Goal: Navigation & Orientation: Find specific page/section

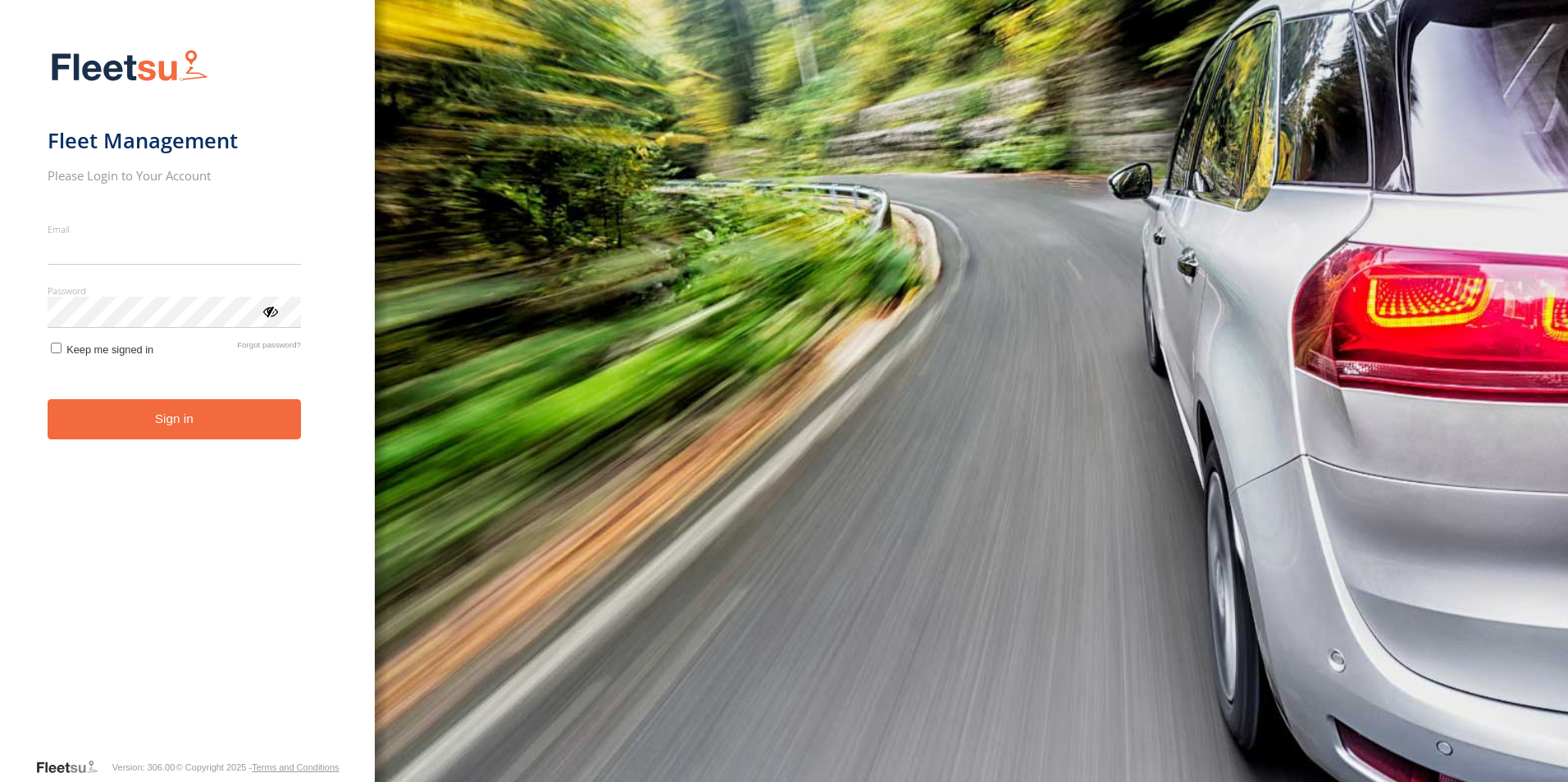
type input "**********"
click at [169, 436] on button "Sign in" at bounding box center [175, 419] width 254 height 40
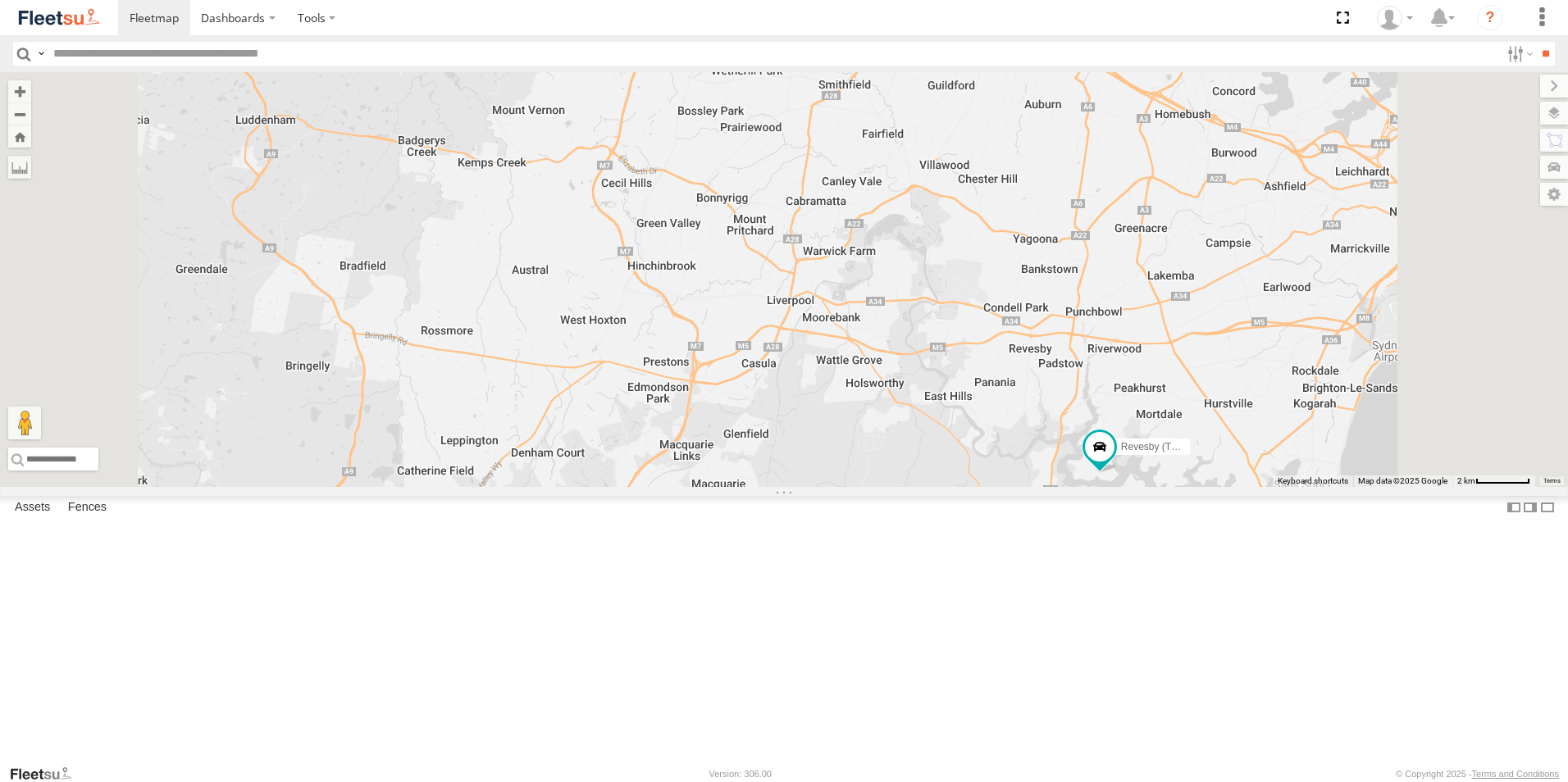
drag, startPoint x: 1312, startPoint y: 586, endPoint x: 1244, endPoint y: 508, distance: 103.5
click at [1244, 487] on div "Brookvale (T10 - Gary) Rural (T08 - Matt) Blacktown #1 (T09 - Brian) Blacktown …" at bounding box center [784, 280] width 1568 height 415
